Goal: Information Seeking & Learning: Learn about a topic

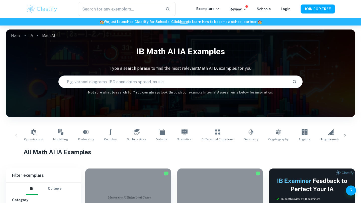
scroll to position [87, 0]
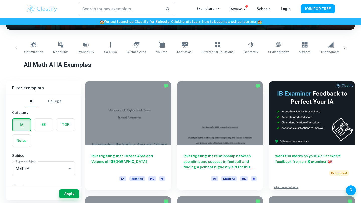
click at [43, 126] on label "button" at bounding box center [43, 125] width 19 height 12
click at [0, 0] on input "radio" at bounding box center [0, 0] width 0 height 0
click at [62, 167] on input "Math AI" at bounding box center [39, 169] width 51 height 10
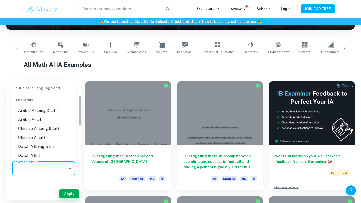
type input "v"
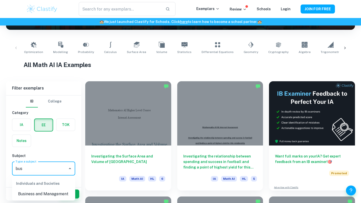
click at [56, 194] on li "Business and Management" at bounding box center [43, 194] width 63 height 9
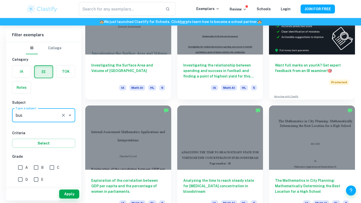
scroll to position [180, 0]
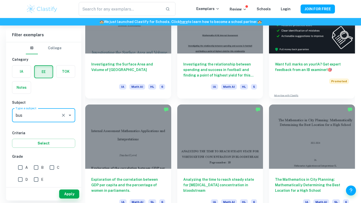
type input "Business and Management"
click at [20, 166] on input "A" at bounding box center [20, 168] width 10 height 10
checkbox input "true"
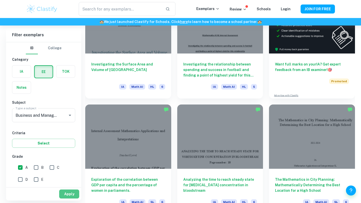
click at [68, 194] on button "Apply" at bounding box center [69, 194] width 20 height 9
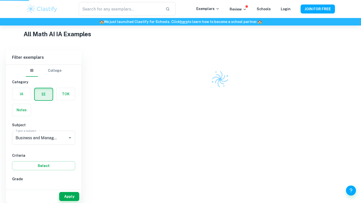
scroll to position [111, 0]
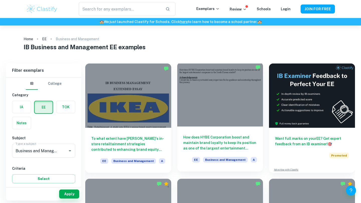
click at [221, 106] on div at bounding box center [220, 94] width 86 height 64
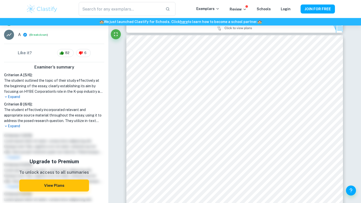
scroll to position [118, 0]
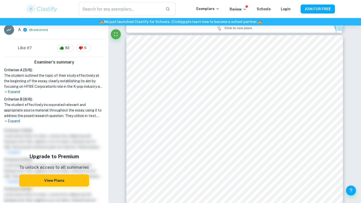
click at [15, 93] on p "Expand" at bounding box center [54, 91] width 100 height 5
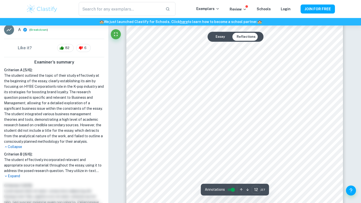
scroll to position [3577, 0]
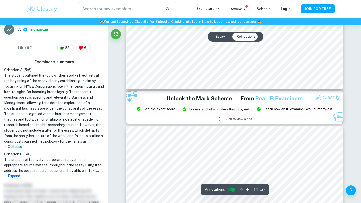
type input "15"
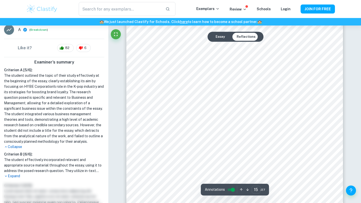
scroll to position [4489, 0]
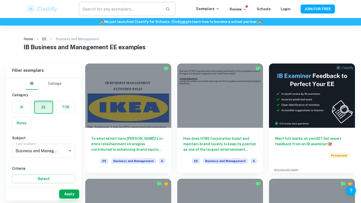
click at [127, 12] on input "text" at bounding box center [120, 9] width 83 height 14
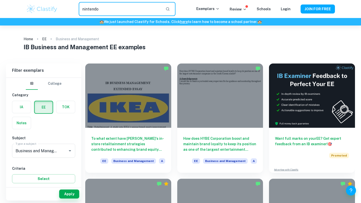
type input "nintendo"
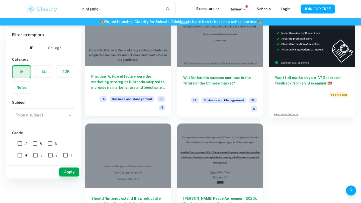
scroll to position [4, 0]
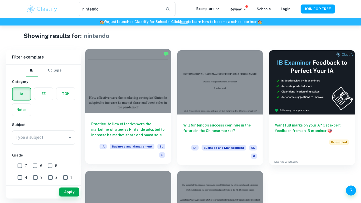
click at [151, 82] on div at bounding box center [128, 81] width 86 height 64
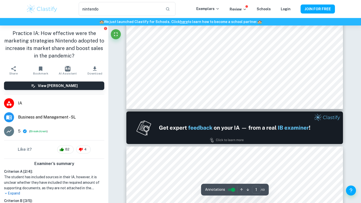
type input "2"
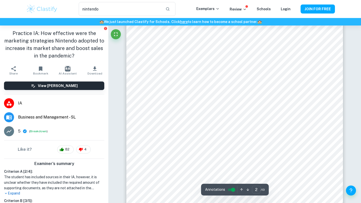
scroll to position [354, 0]
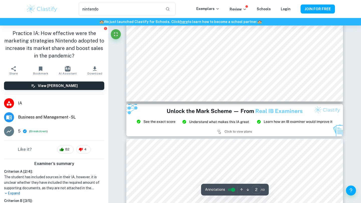
scroll to position [4, 0]
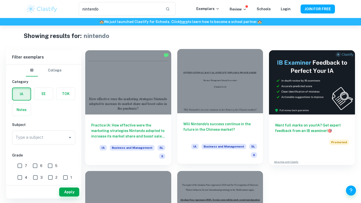
click at [232, 76] on div at bounding box center [220, 81] width 86 height 64
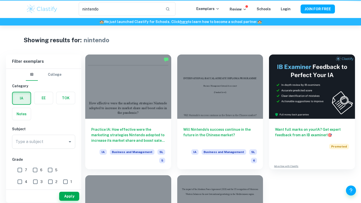
scroll to position [4, 0]
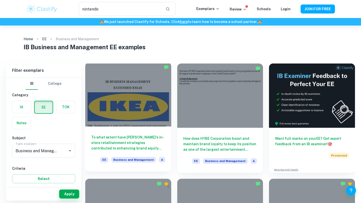
click at [151, 93] on div at bounding box center [128, 94] width 86 height 64
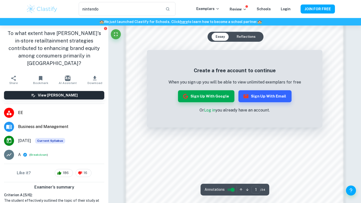
scroll to position [436, 0]
